Goal: Navigation & Orientation: Understand site structure

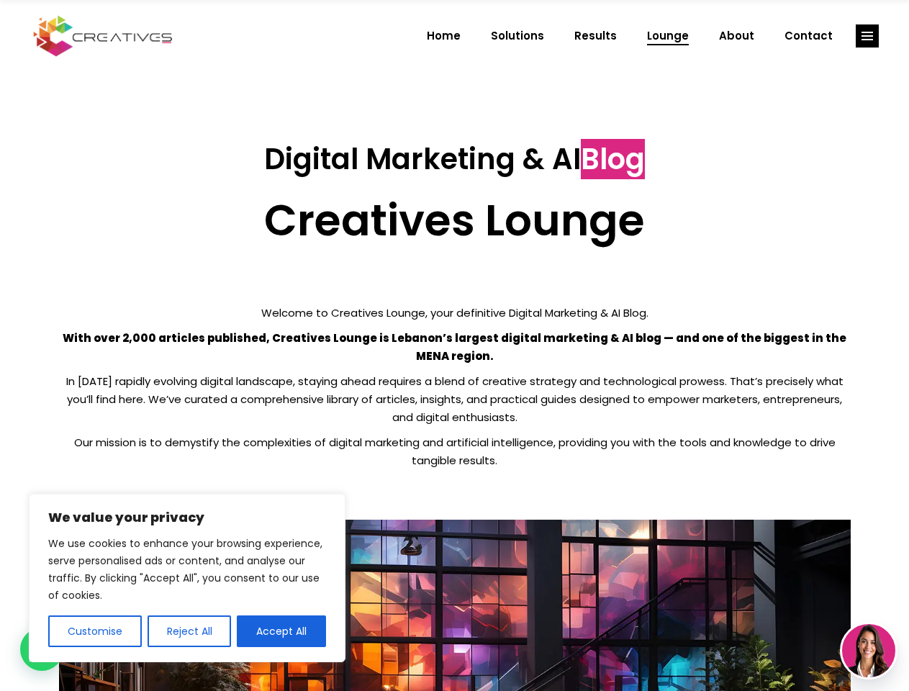
click at [454, 345] on p "With over 2,000 articles published, Creatives Lounge is Lebanon’s largest digit…" at bounding box center [455, 347] width 792 height 36
click at [94, 631] on button "Customise" at bounding box center [95, 631] width 94 height 32
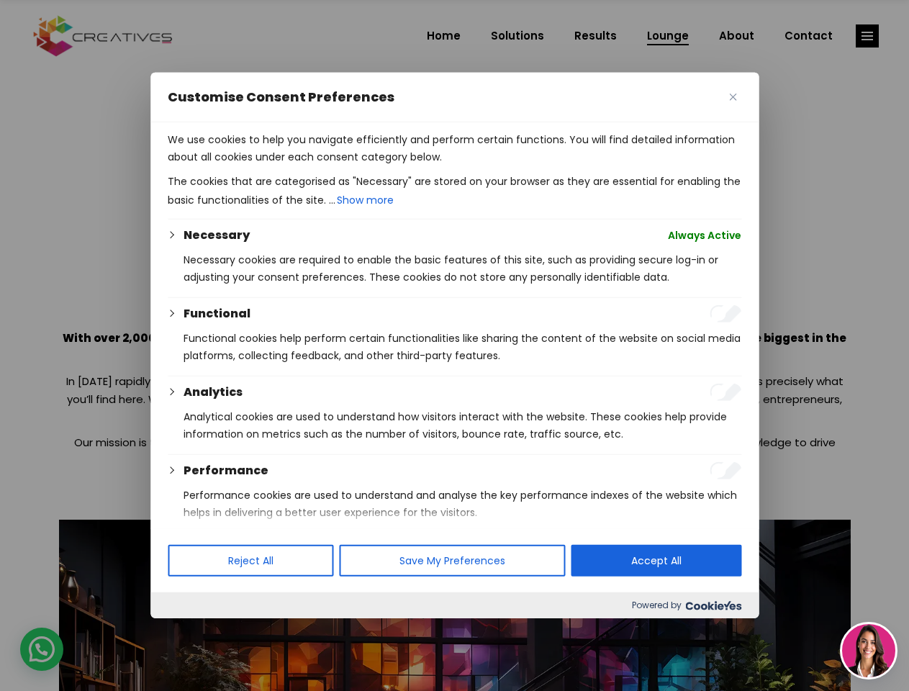
click at [189, 631] on div at bounding box center [454, 345] width 909 height 691
click at [281, 166] on p "We use cookies to help you navigate efficiently and perform certain functions. …" at bounding box center [455, 148] width 574 height 35
click at [867, 36] on div at bounding box center [454, 345] width 909 height 691
click at [869, 651] on img at bounding box center [868, 650] width 53 height 53
